Goal: Task Accomplishment & Management: Use online tool/utility

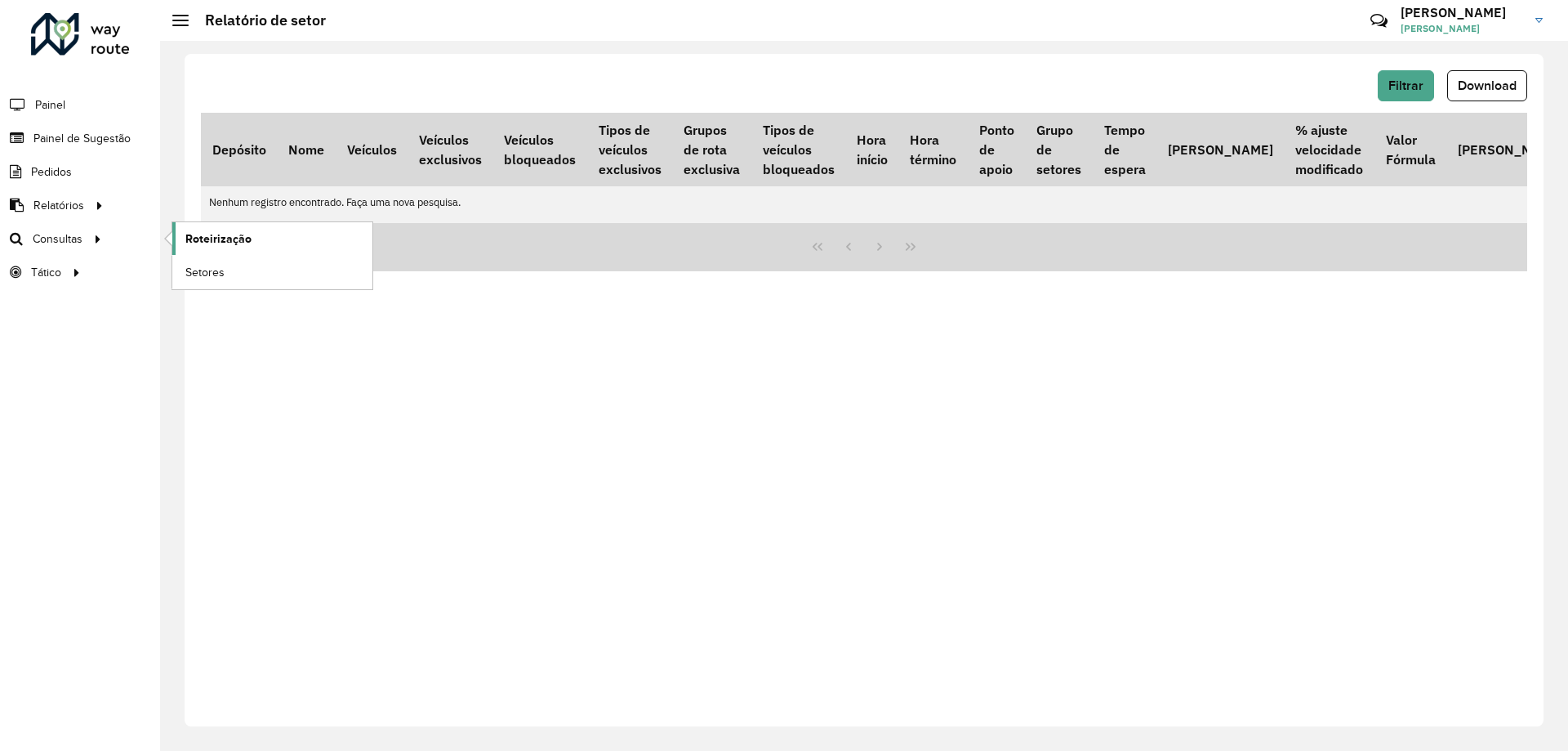
click at [282, 240] on link "Roteirização" at bounding box center [272, 239] width 200 height 33
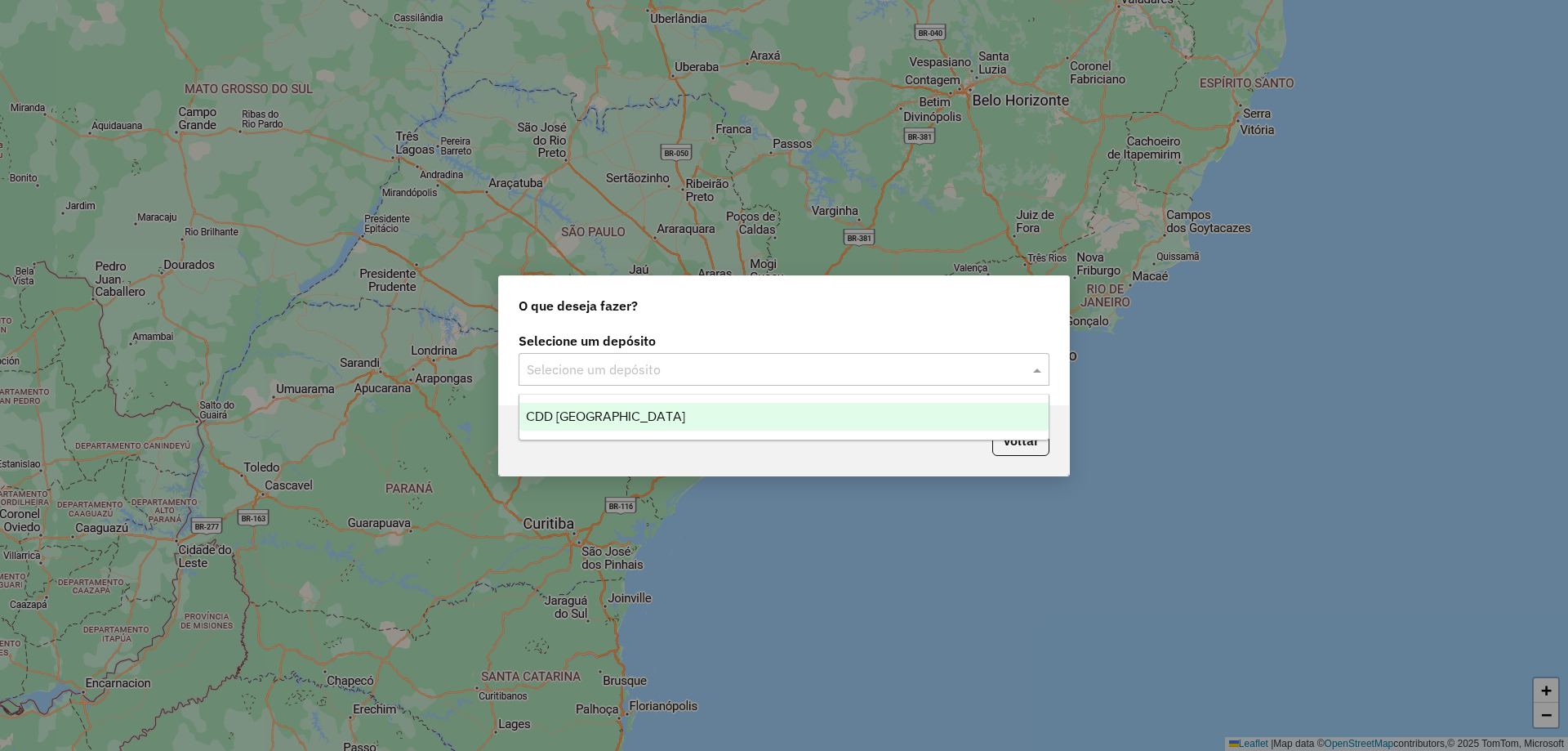
click at [659, 371] on input "text" at bounding box center [768, 371] width 482 height 20
click at [626, 414] on div "CDD [GEOGRAPHIC_DATA]" at bounding box center [784, 417] width 530 height 28
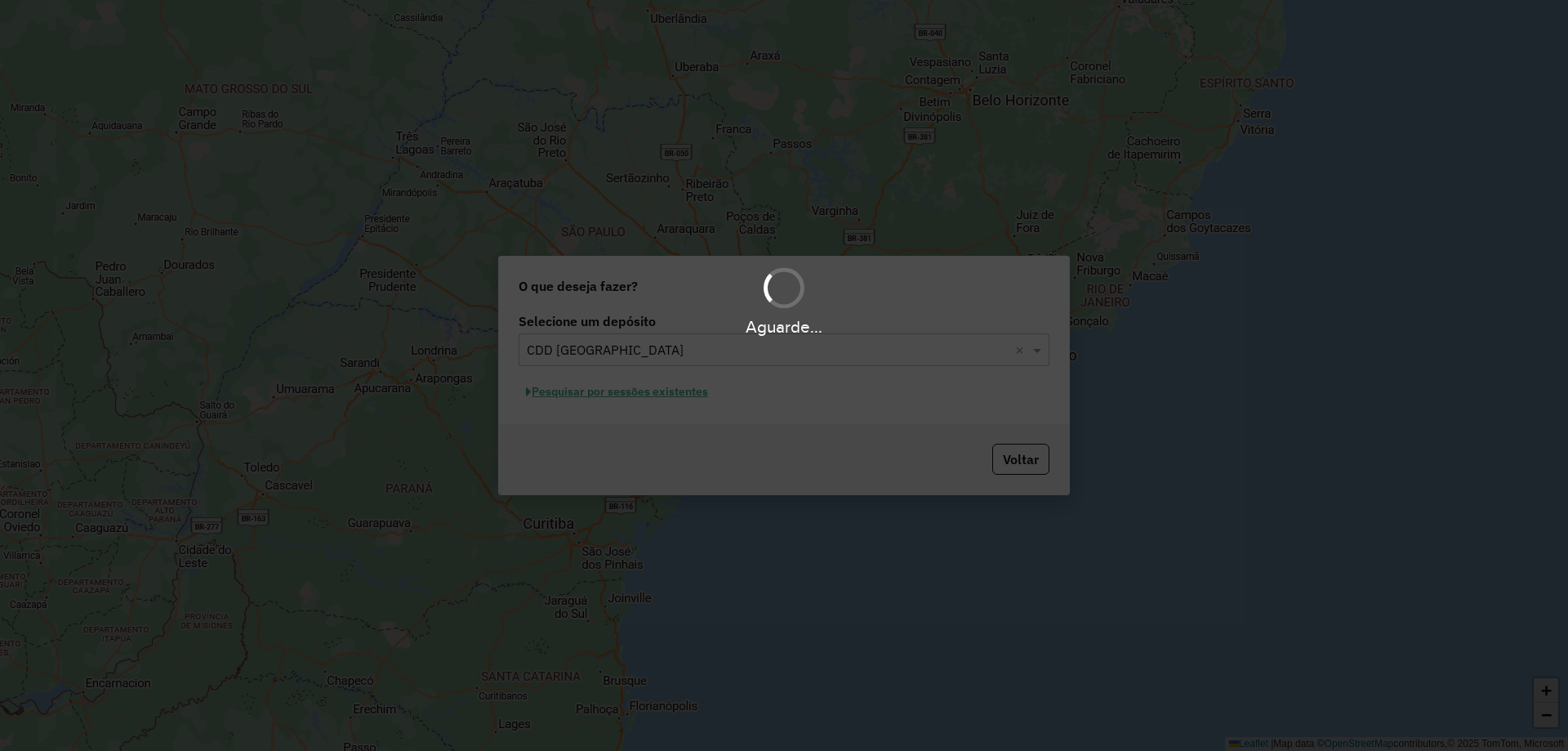
click at [645, 394] on div "Aguarde..." at bounding box center [784, 376] width 1568 height 751
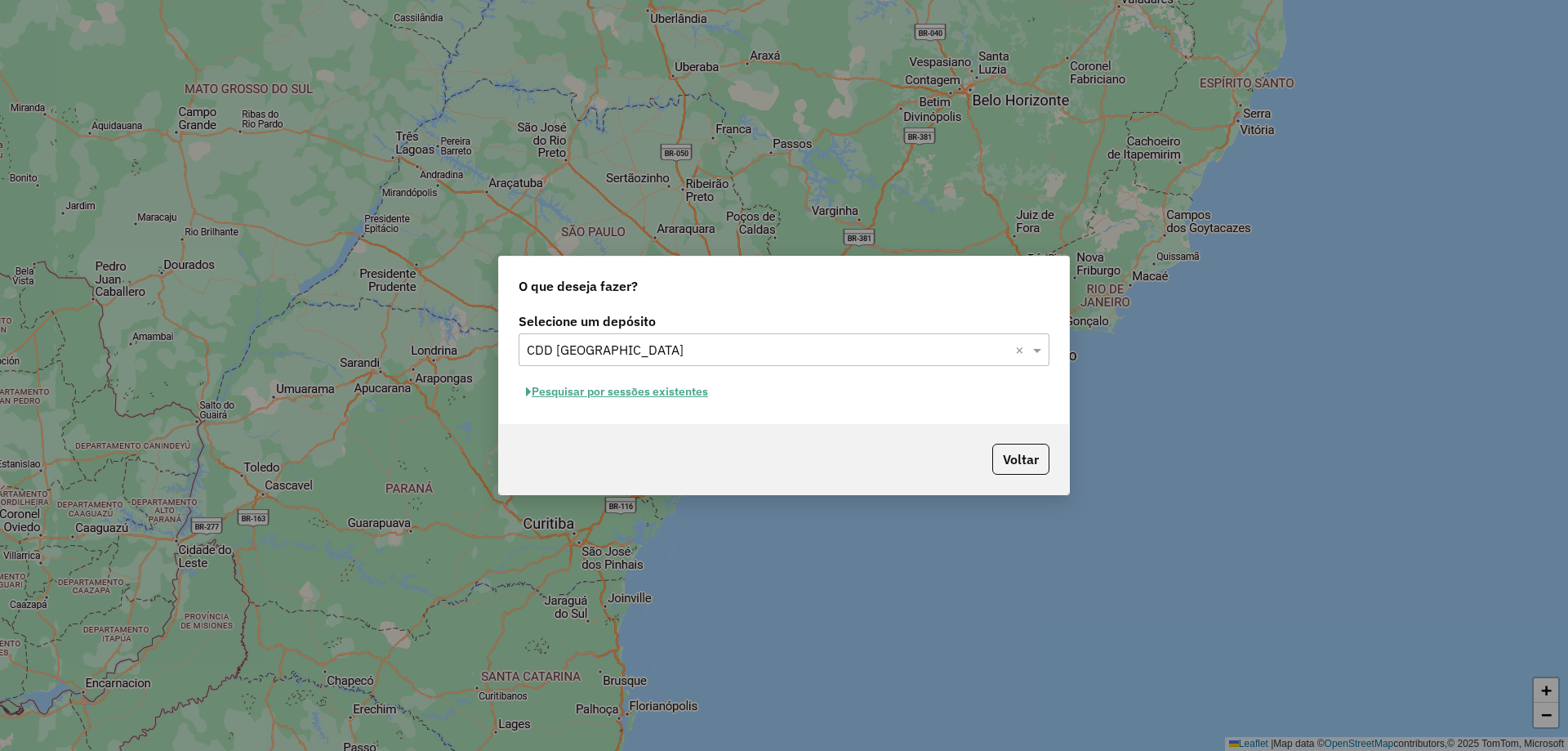
click at [648, 407] on div "Selecione um depósito Selecione um depósito × CDD [GEOGRAPHIC_DATA] × Pesquisar…" at bounding box center [784, 366] width 570 height 116
click at [656, 397] on button "Pesquisar por sessões existentes" at bounding box center [617, 392] width 197 height 26
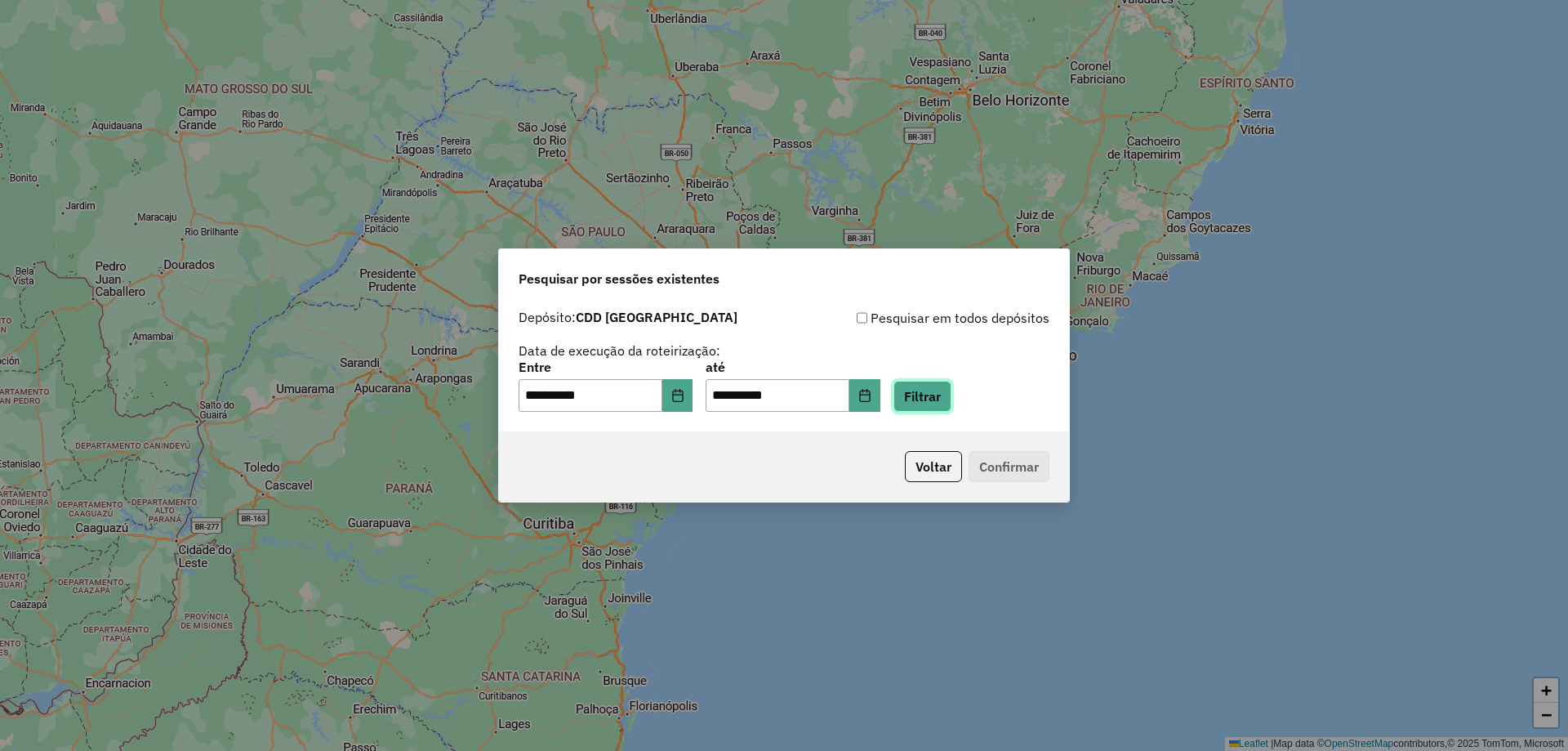
click at [952, 408] on button "Filtrar" at bounding box center [922, 396] width 58 height 31
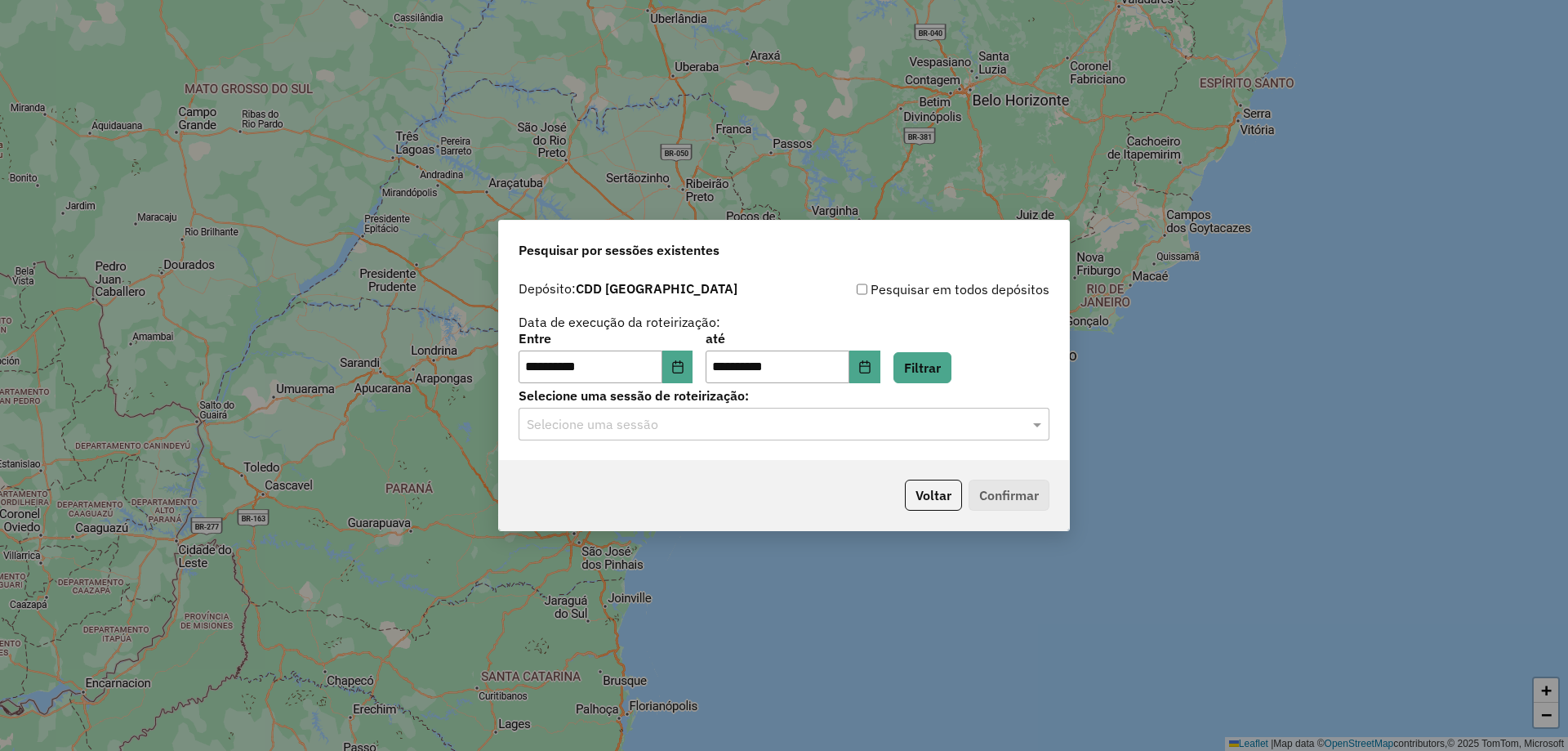
click at [618, 419] on input "text" at bounding box center [768, 425] width 482 height 20
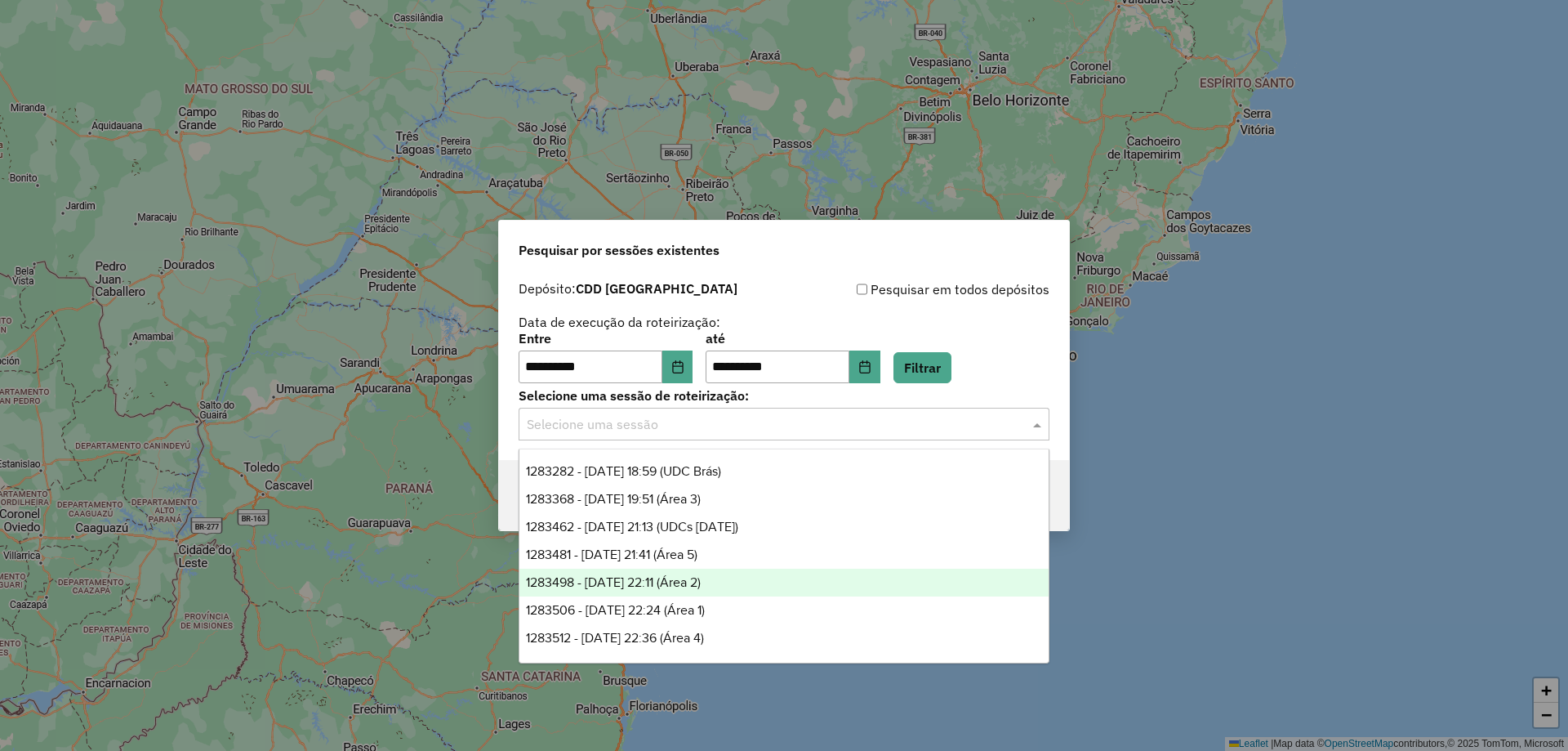
click at [633, 573] on div "1283498 - [DATE] 22:11 (Área 2)" at bounding box center [784, 583] width 530 height 28
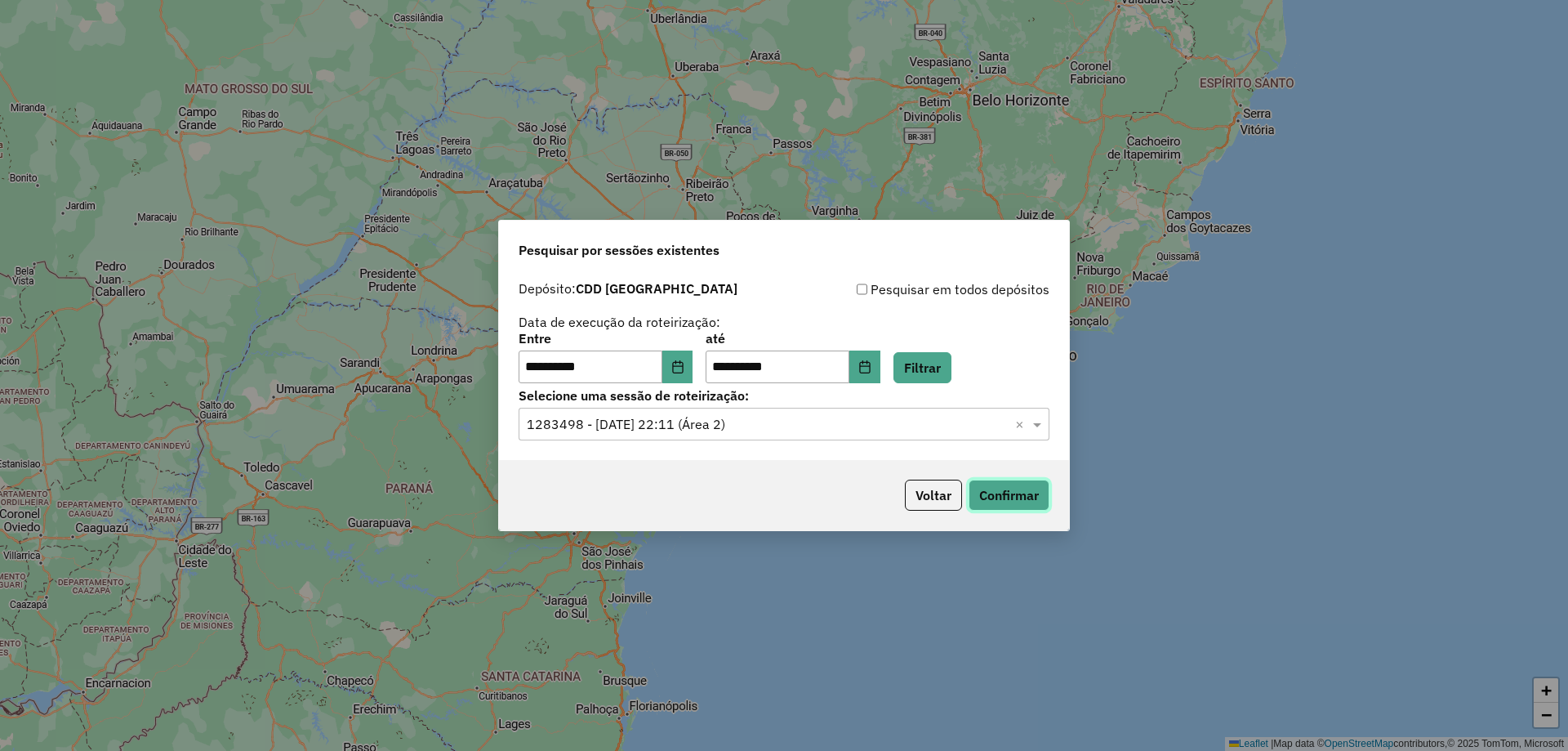
click at [1032, 498] on button "Confirmar" at bounding box center [1010, 495] width 81 height 31
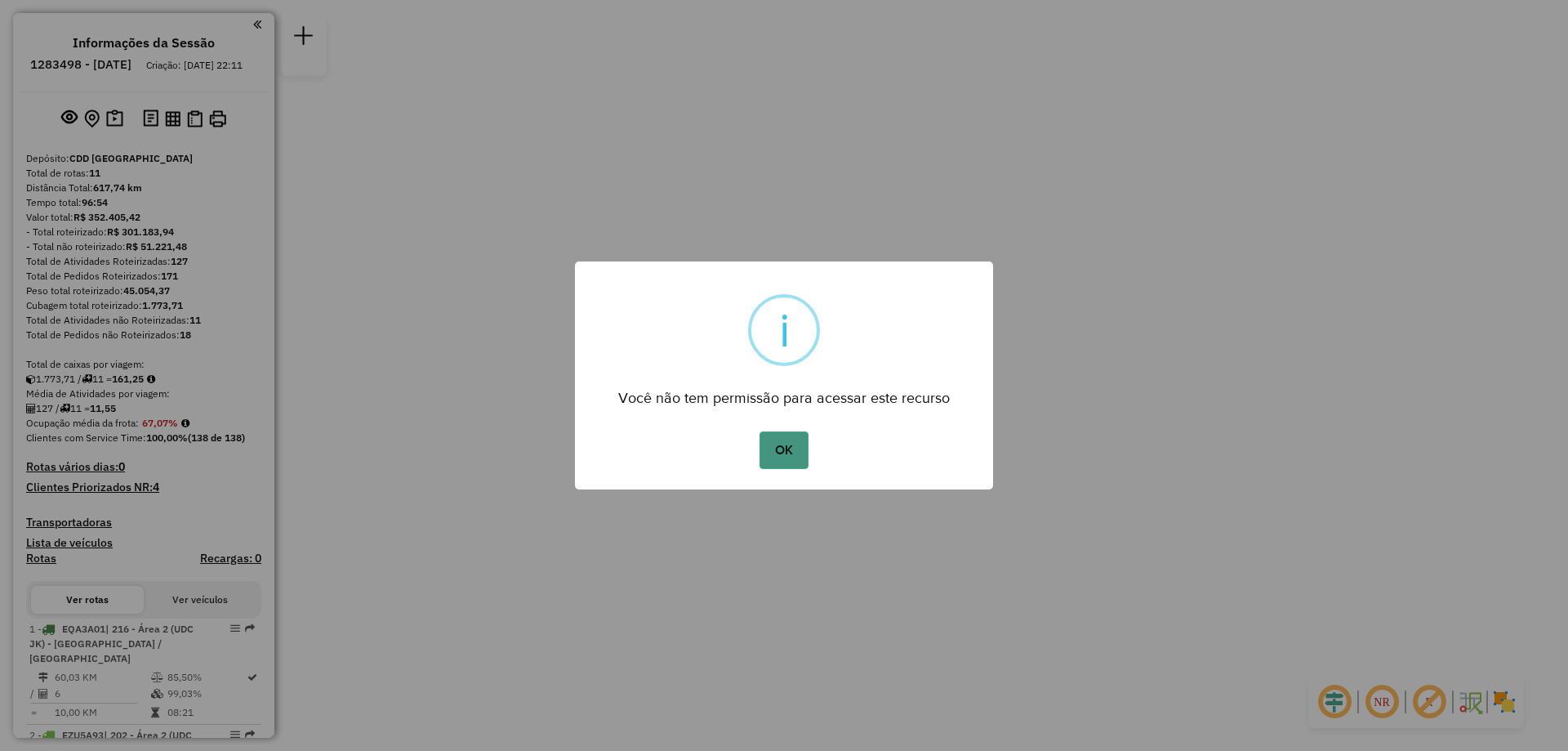
click at [788, 435] on button "OK" at bounding box center [784, 451] width 48 height 38
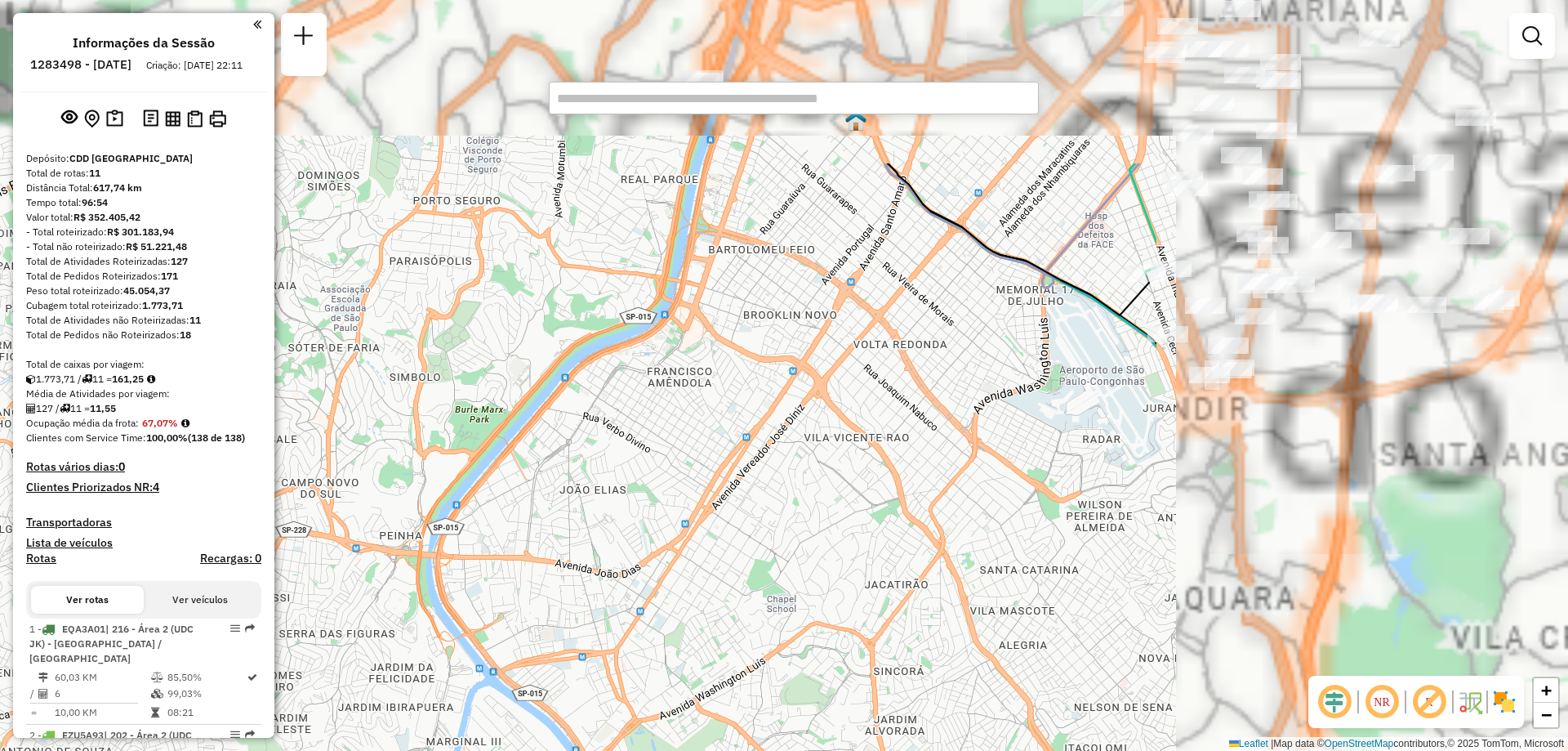
drag, startPoint x: 1081, startPoint y: 314, endPoint x: 714, endPoint y: 448, distance: 390.7
click at [508, 553] on div "Janela de atendimento Grade de atendimento Capacidade Transportadoras Veículos …" at bounding box center [784, 376] width 1568 height 751
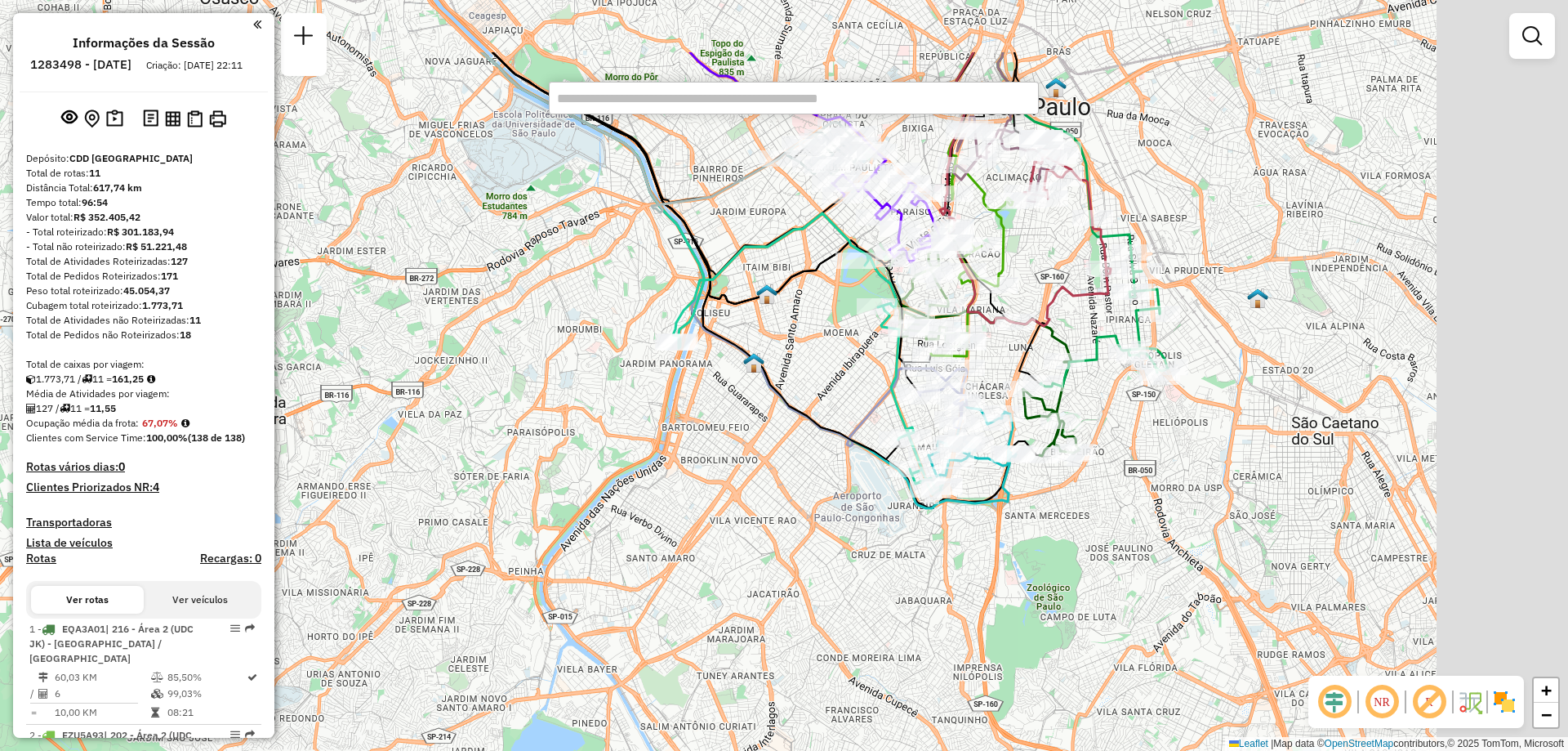
drag, startPoint x: 948, startPoint y: 234, endPoint x: 729, endPoint y: 423, distance: 289.3
click at [735, 429] on div "Janela de atendimento Grade de atendimento Capacidade Transportadoras Veículos …" at bounding box center [784, 376] width 1568 height 751
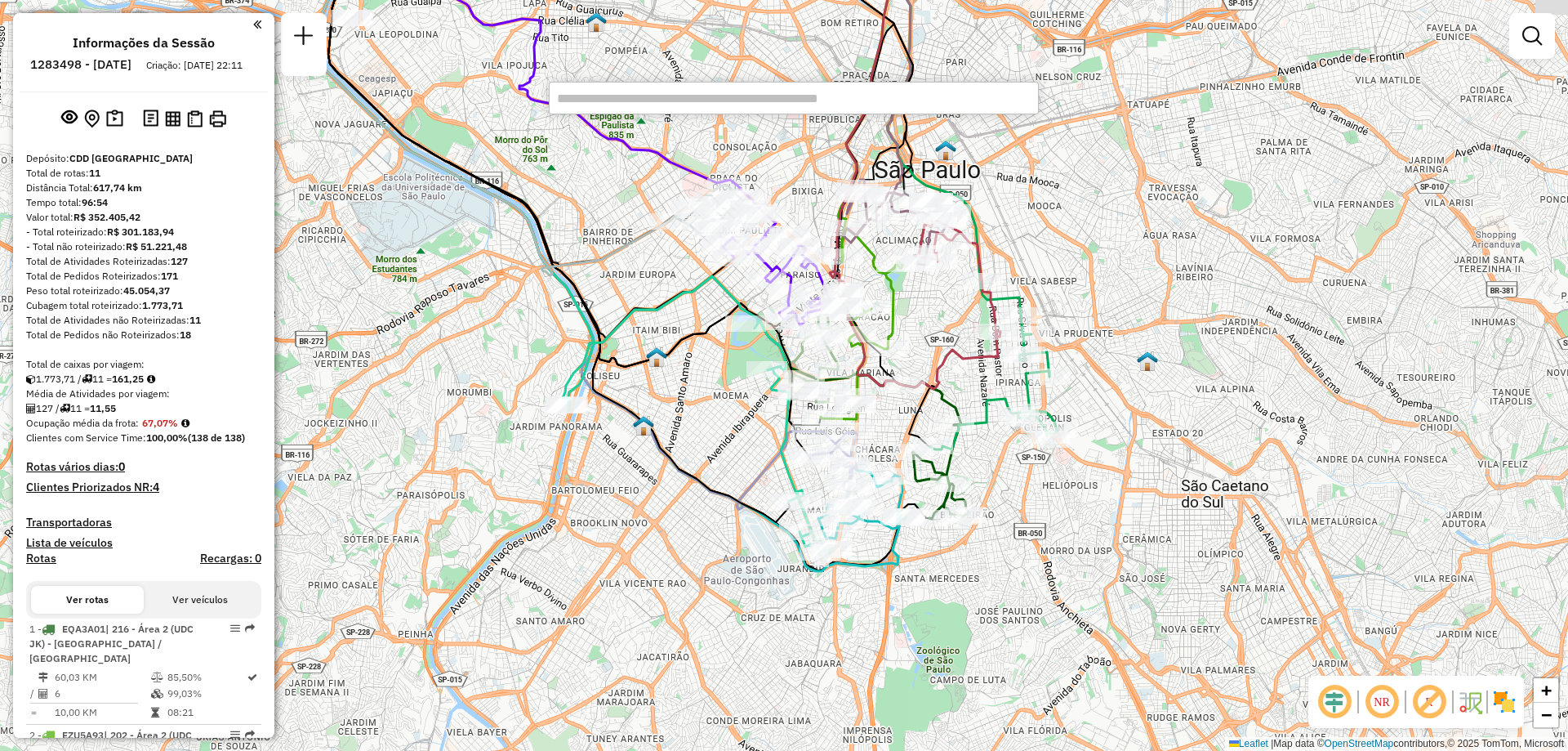
drag, startPoint x: 744, startPoint y: 586, endPoint x: 695, endPoint y: 595, distance: 49.8
click at [695, 595] on div "Janela de atendimento Grade de atendimento Capacidade Transportadoras Veículos …" at bounding box center [784, 376] width 1568 height 751
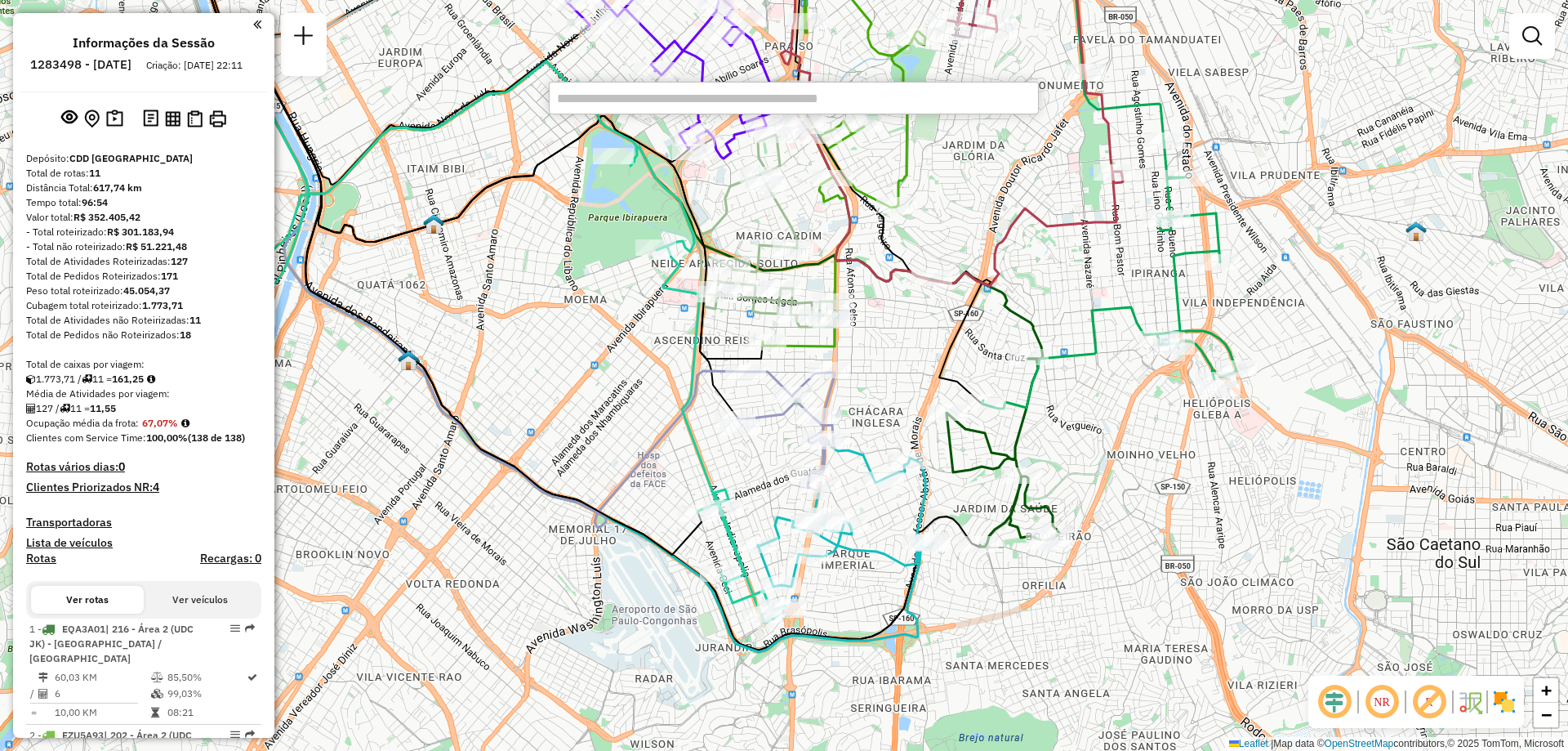
drag, startPoint x: 1142, startPoint y: 265, endPoint x: 976, endPoint y: 181, distance: 186.0
click at [976, 181] on div "Janela de atendimento Grade de atendimento Capacidade Transportadoras Veículos …" at bounding box center [784, 376] width 1568 height 751
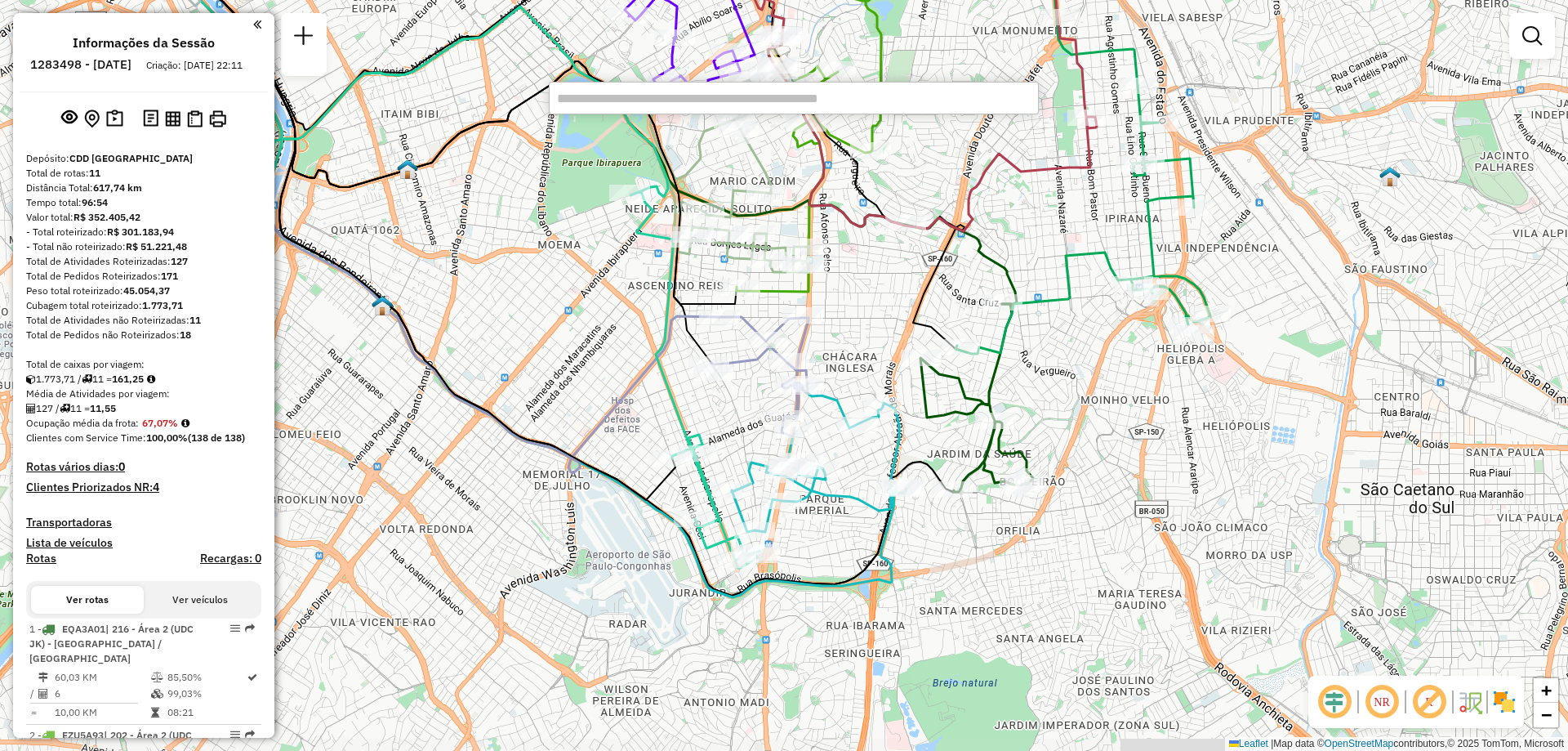
drag, startPoint x: 704, startPoint y: 472, endPoint x: 677, endPoint y: 418, distance: 60.4
click at [677, 418] on icon at bounding box center [490, 287] width 539 height 562
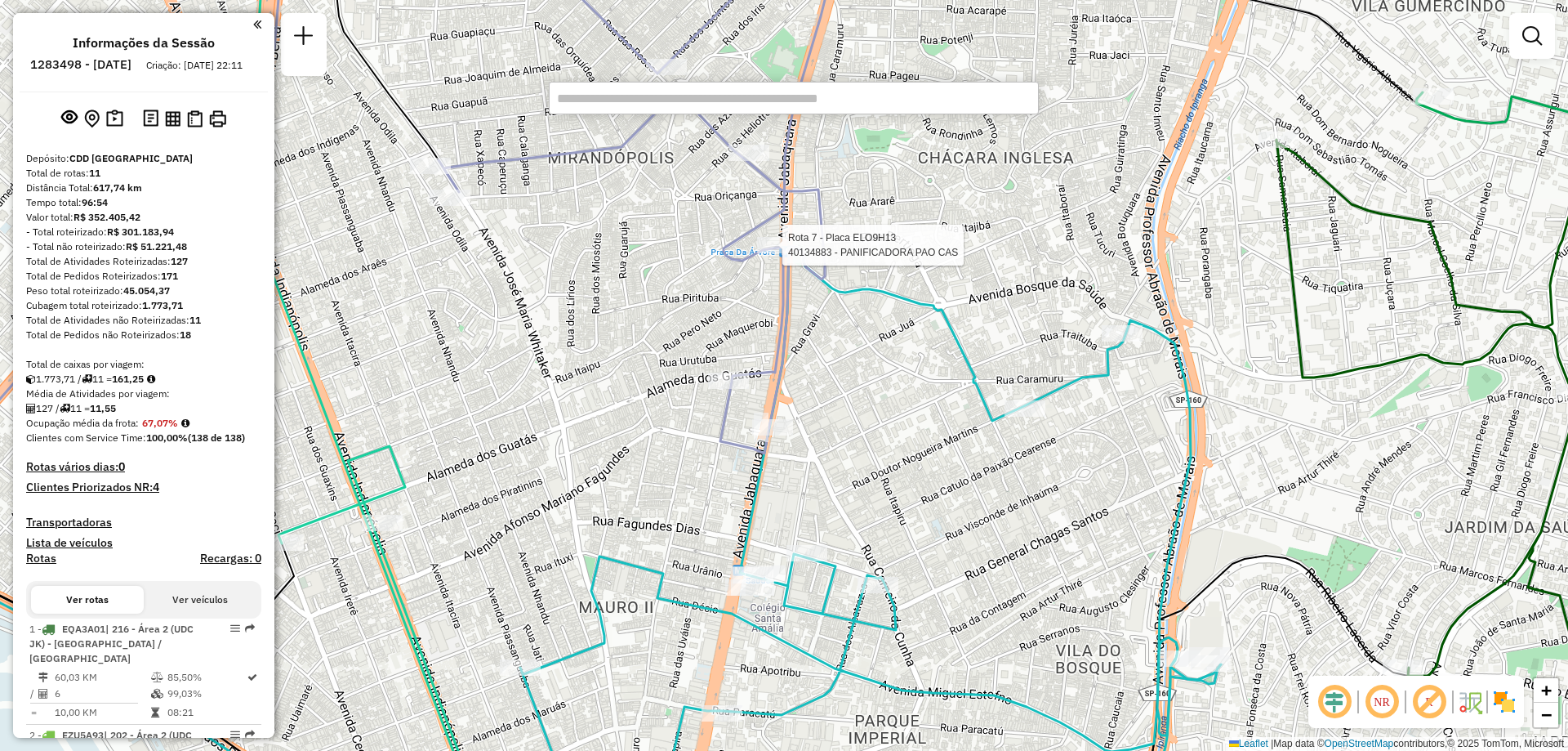
select select "**********"
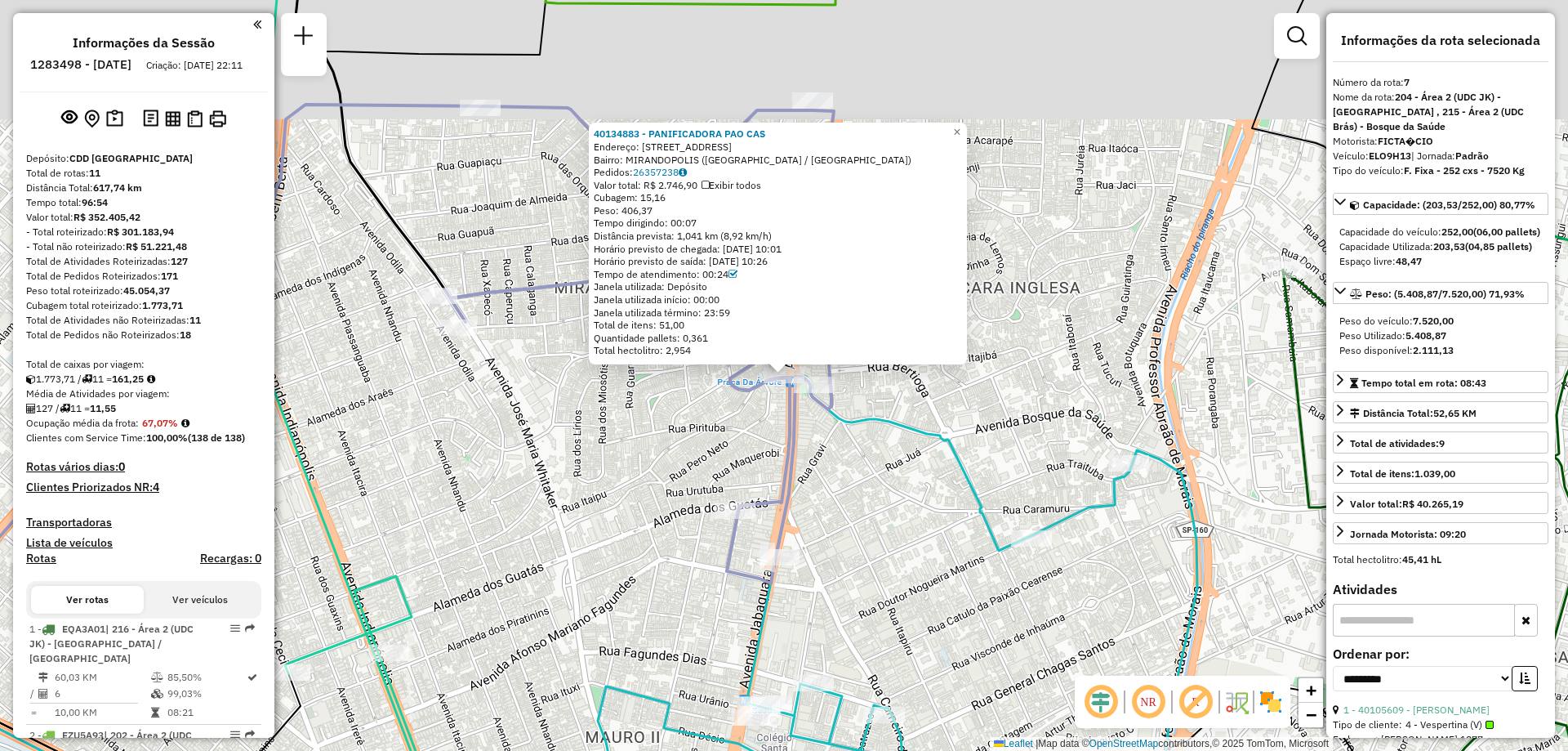
scroll to position [1258, 0]
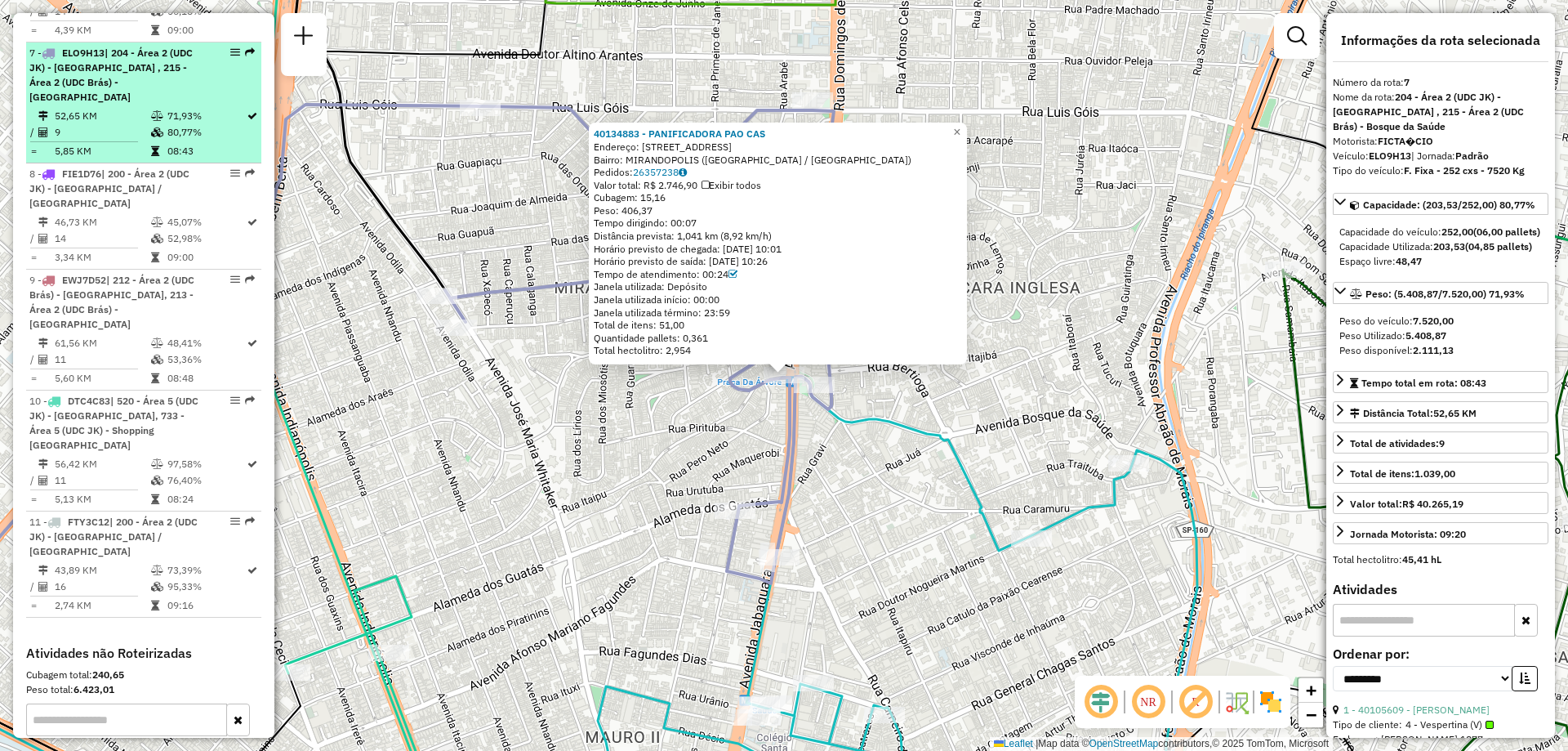
click at [245, 47] on em at bounding box center [250, 52] width 10 height 10
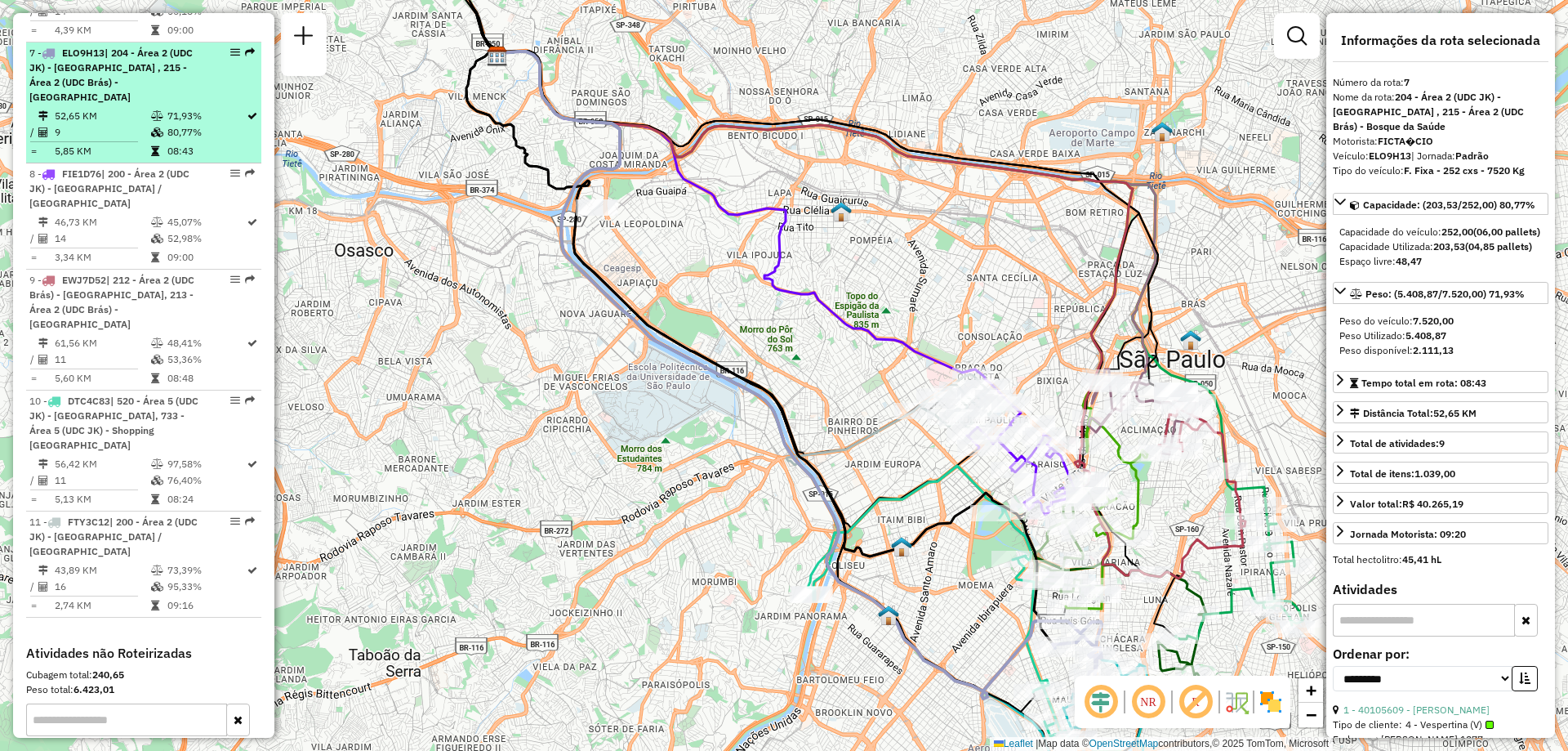
click at [224, 47] on div at bounding box center [230, 52] width 49 height 10
click at [230, 47] on em at bounding box center [235, 52] width 10 height 10
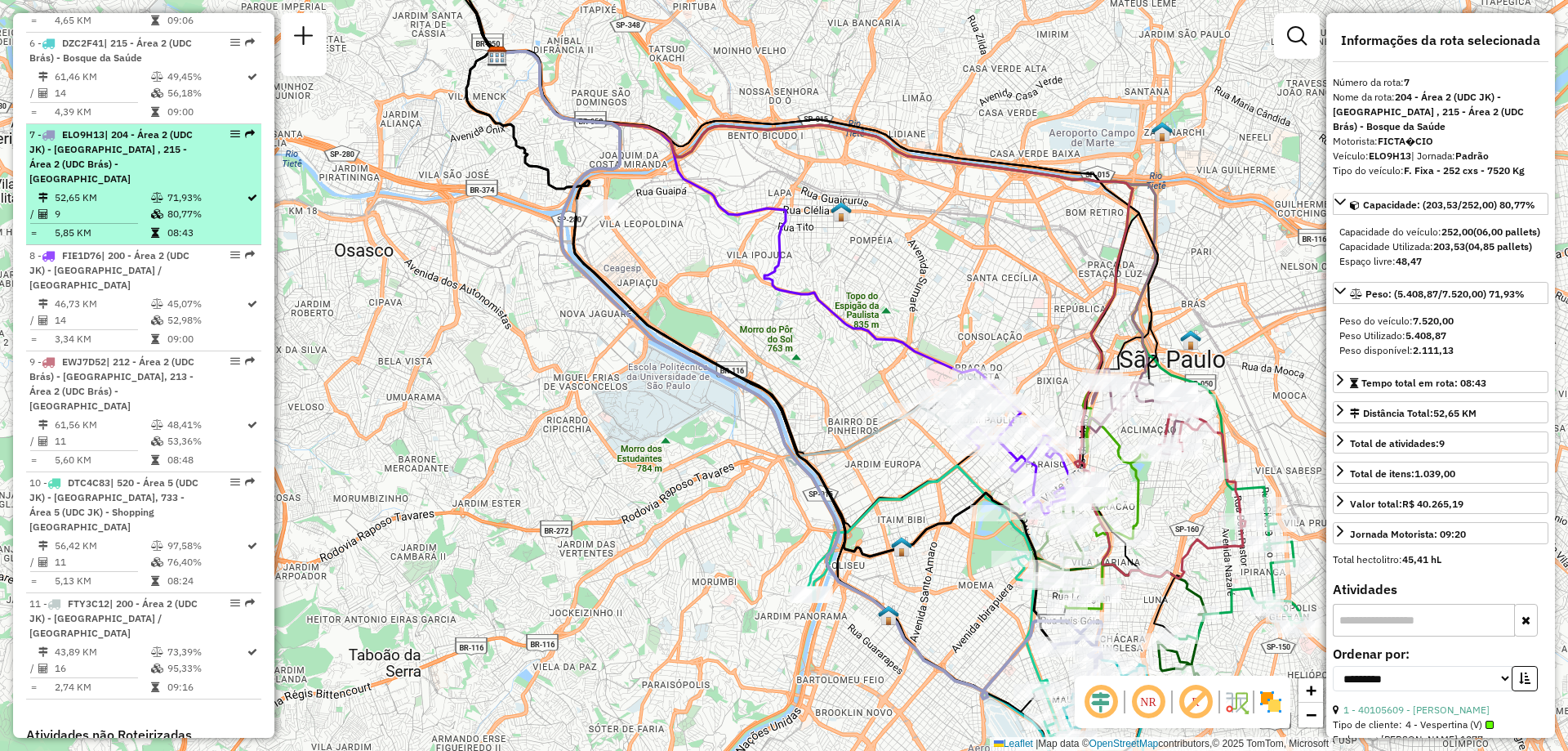
click at [231, 129] on em at bounding box center [235, 134] width 10 height 10
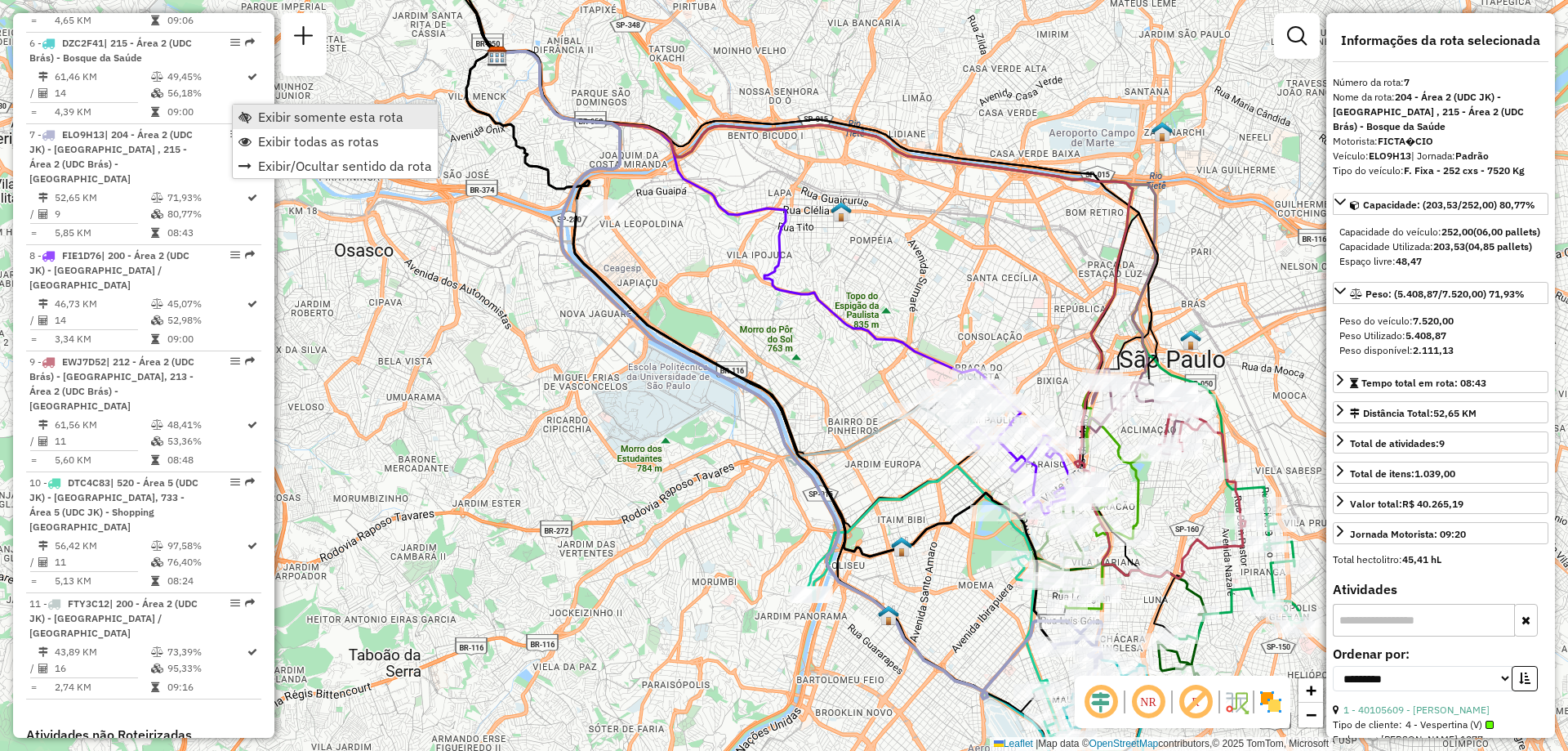
click at [327, 120] on span "Exibir somente esta rota" at bounding box center [331, 117] width 145 height 13
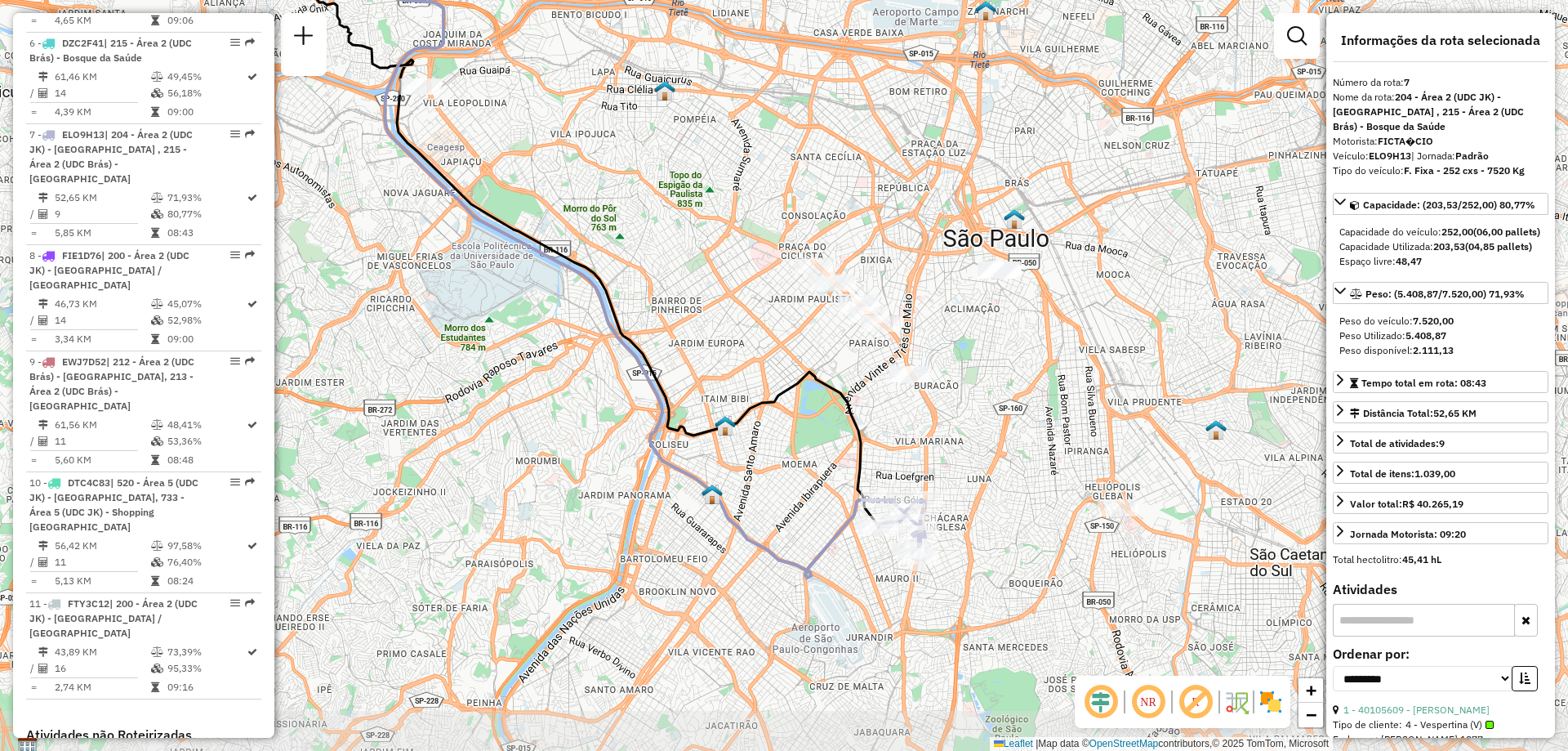
drag, startPoint x: 1264, startPoint y: 478, endPoint x: 1036, endPoint y: 431, distance: 232.8
click at [1105, 360] on div "Janela de atendimento Grade de atendimento Capacidade Transportadoras Veículos …" at bounding box center [784, 376] width 1568 height 751
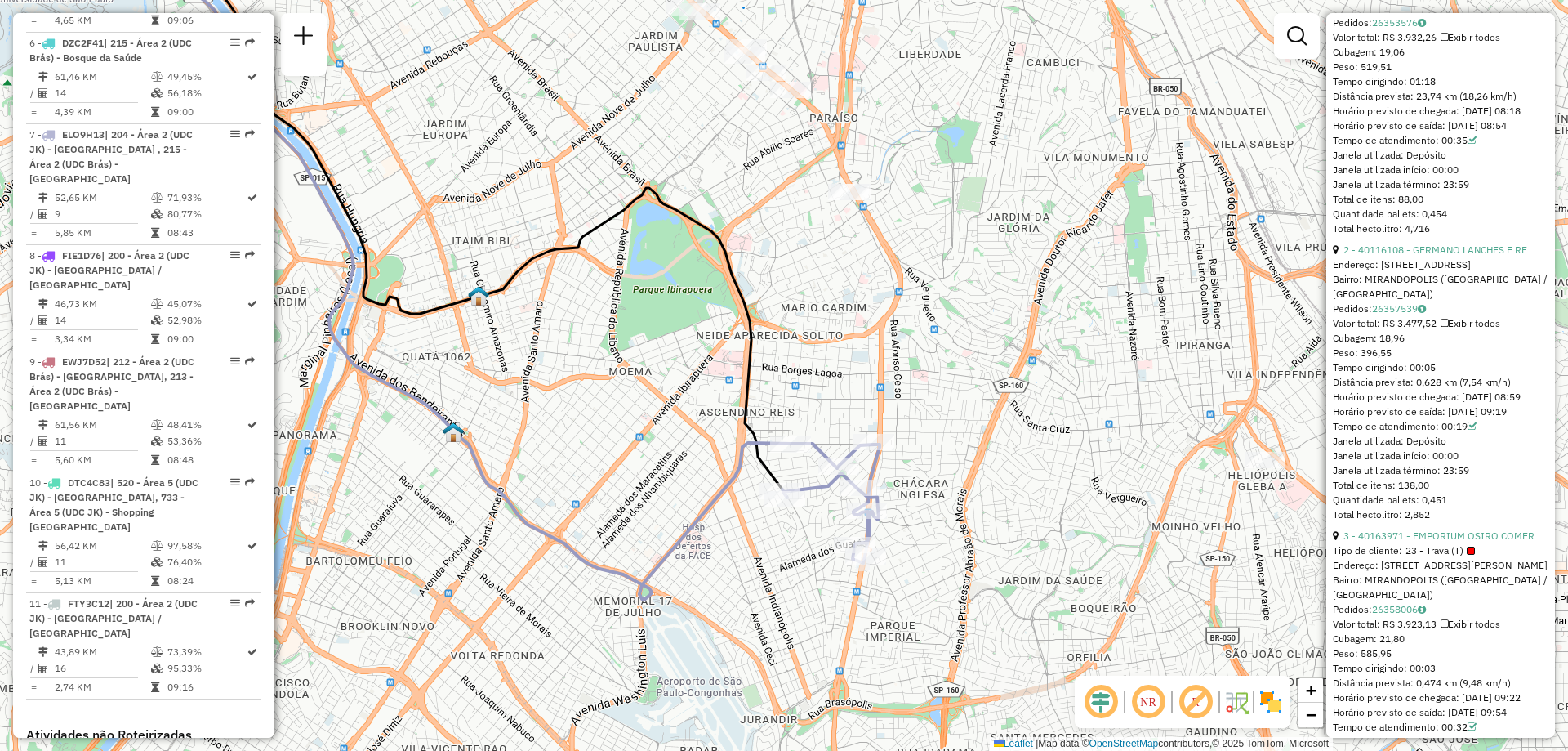
scroll to position [679, 0]
